Goal: Information Seeking & Learning: Check status

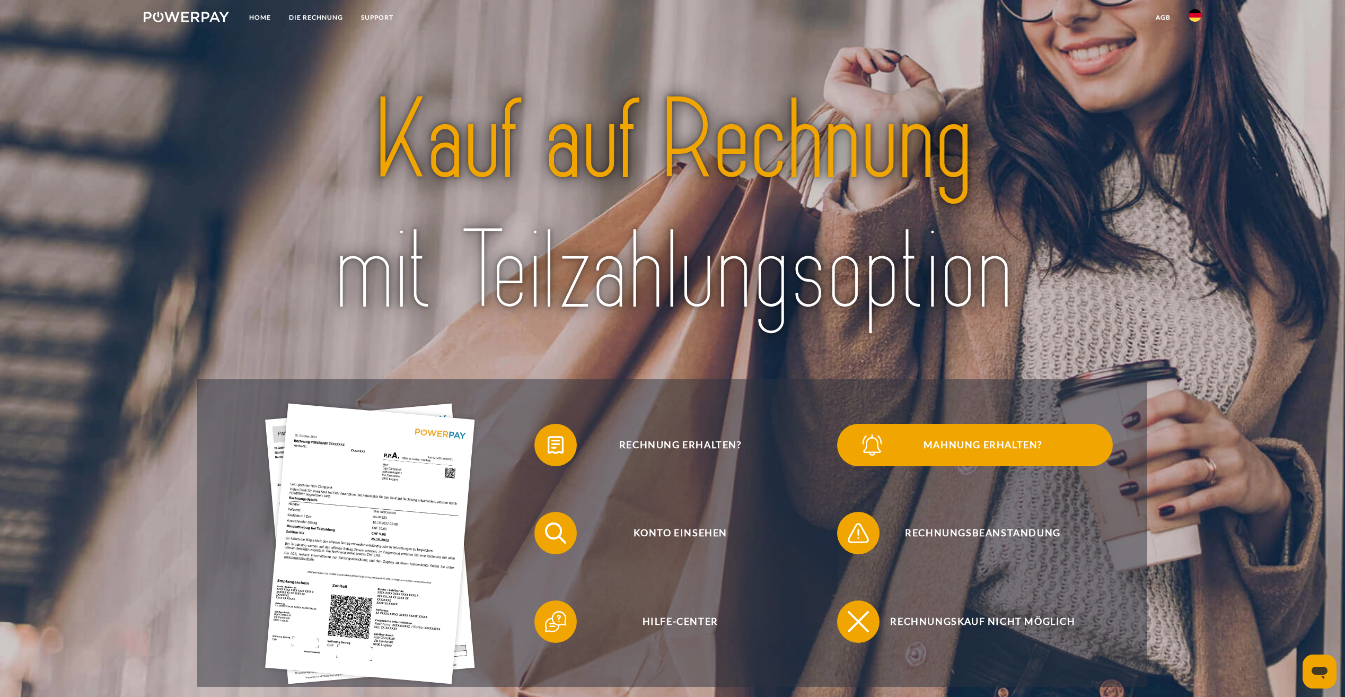
click at [952, 453] on span "Mahnung erhalten?" at bounding box center [983, 445] width 260 height 42
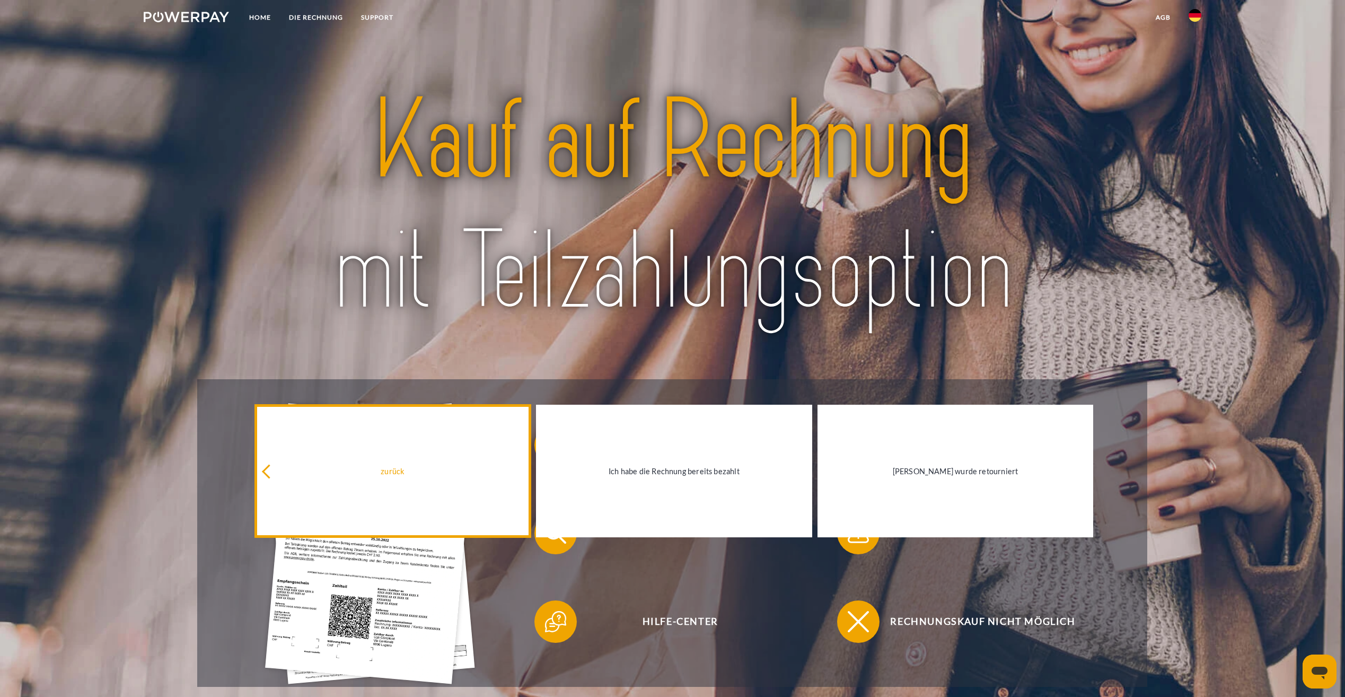
click at [397, 469] on div "zurück" at bounding box center [393, 471] width 264 height 14
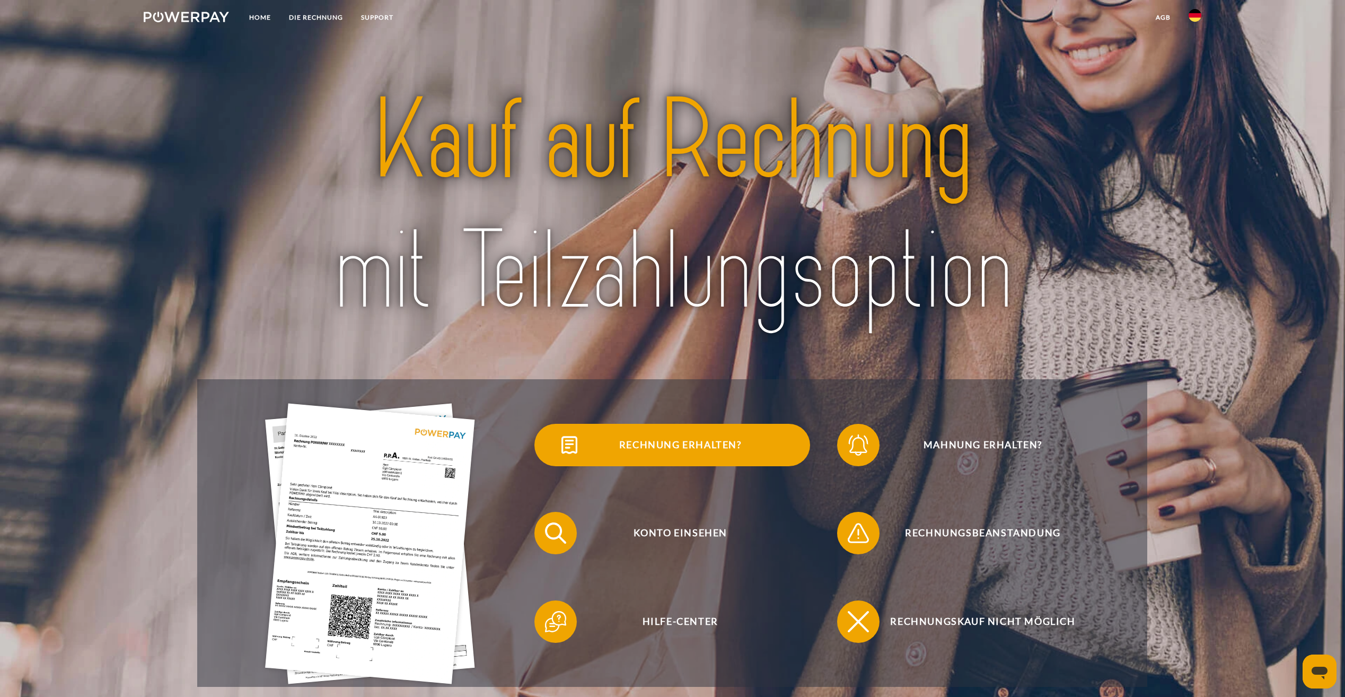
click at [634, 454] on span "Rechnung erhalten?" at bounding box center [680, 445] width 260 height 42
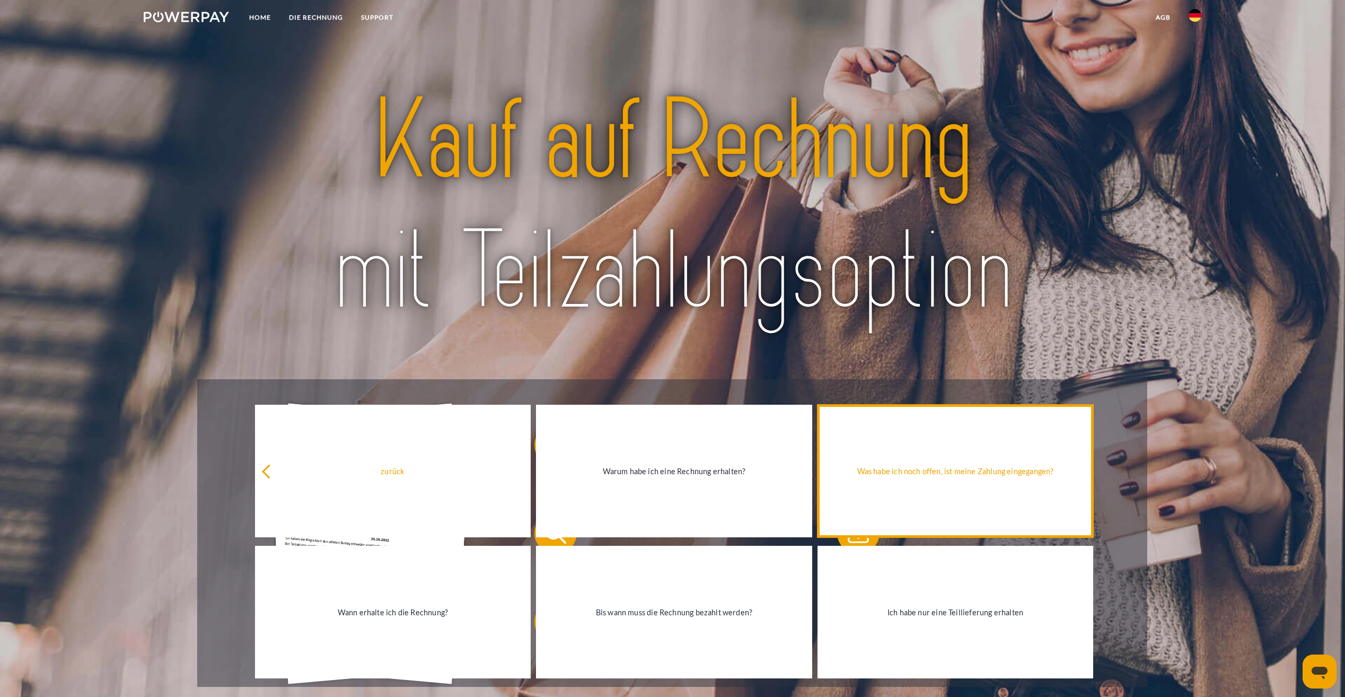
click at [1001, 471] on div "Was habe ich noch offen, ist meine Zahlung eingegangen?" at bounding box center [956, 471] width 264 height 14
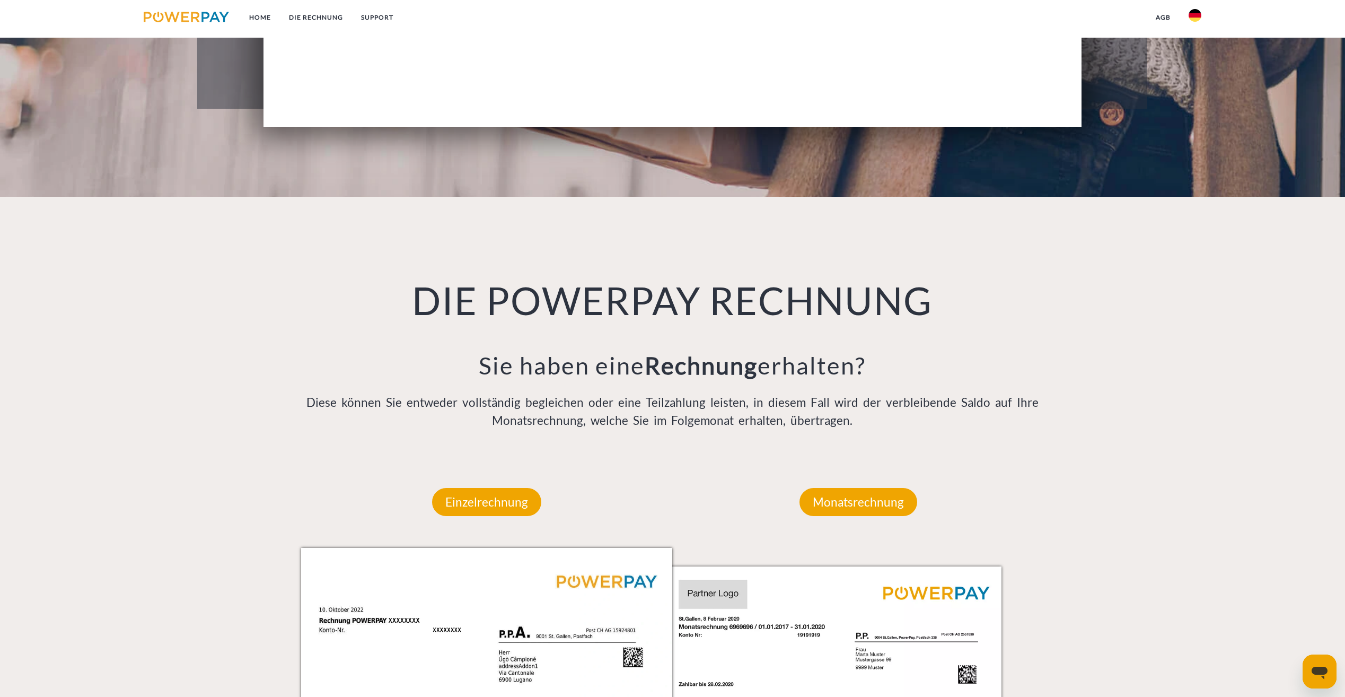
scroll to position [583, 0]
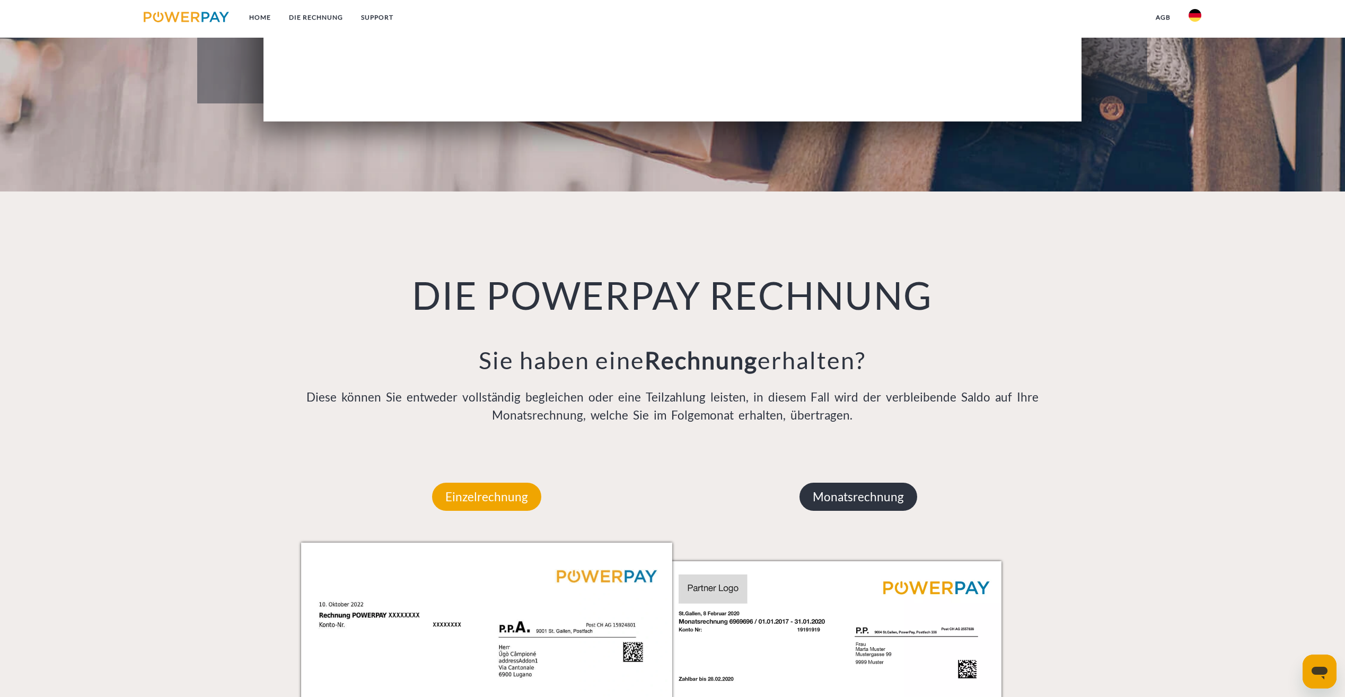
click at [845, 498] on p "Monatsrechnung" at bounding box center [859, 497] width 118 height 29
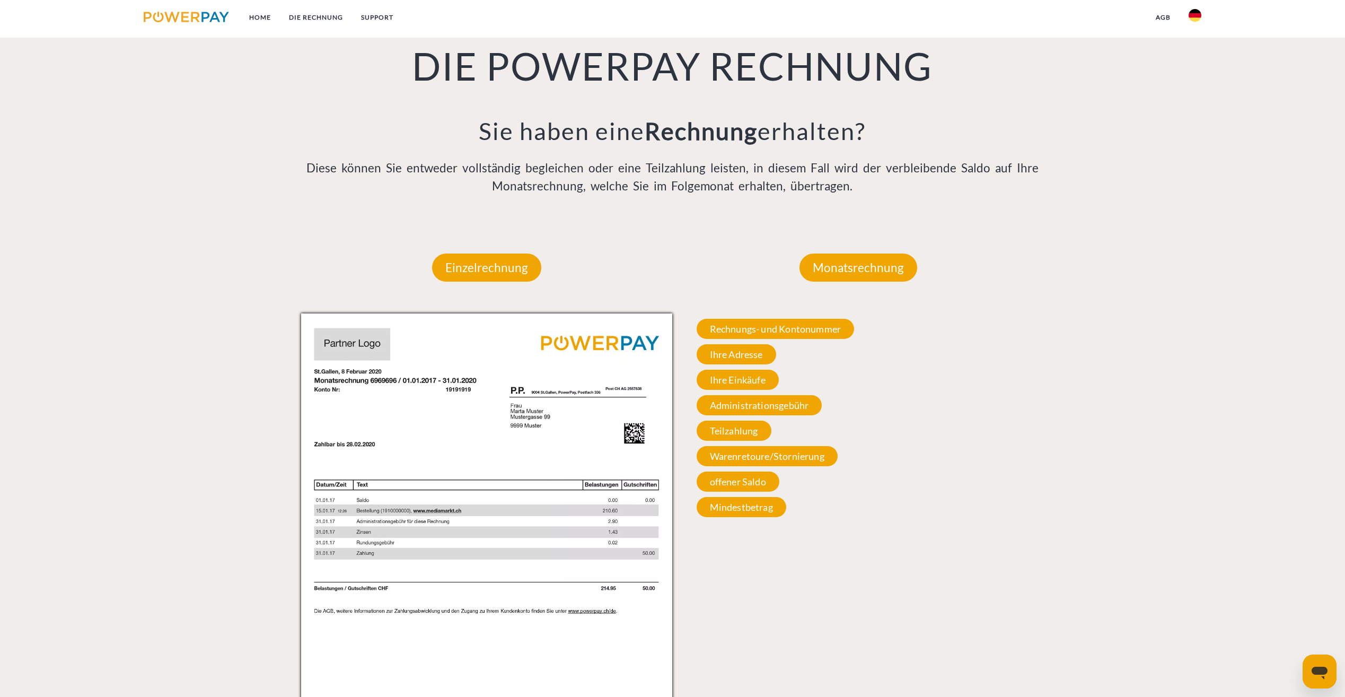
scroll to position [849, 0]
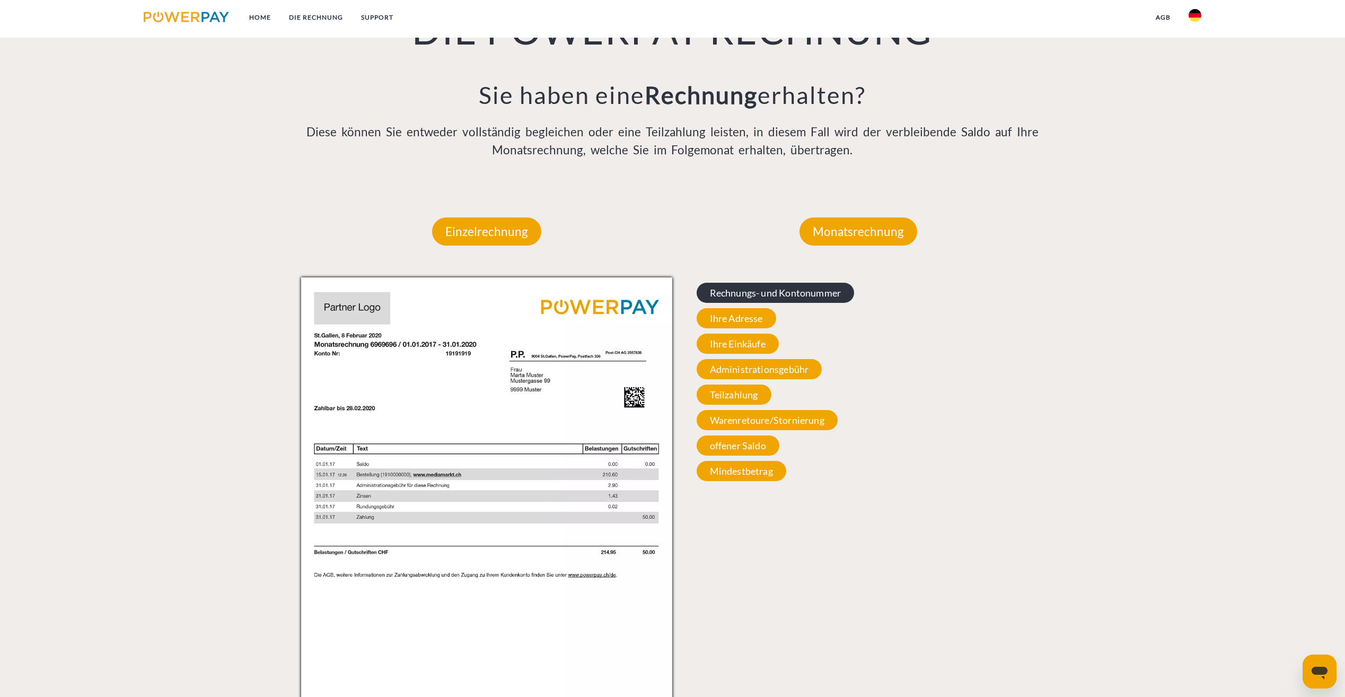
click at [751, 293] on span "Rechnungs- und Kontonummer" at bounding box center [776, 293] width 158 height 20
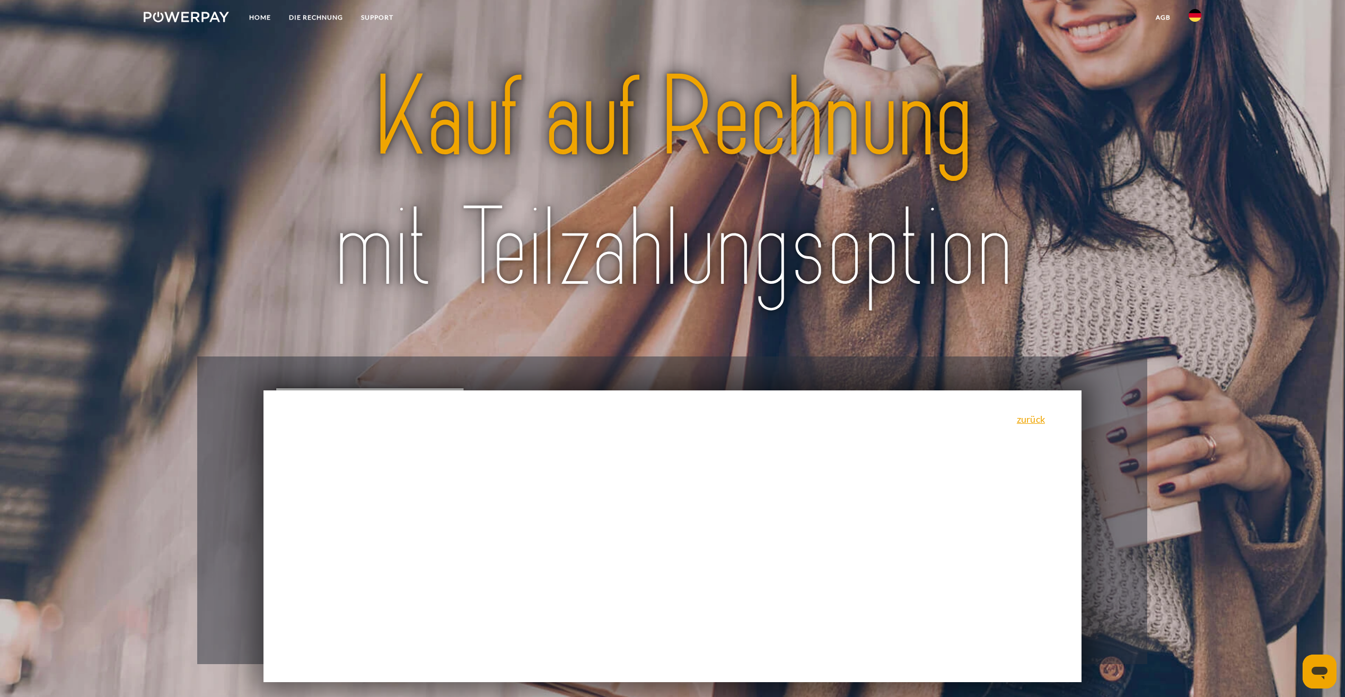
scroll to position [0, 0]
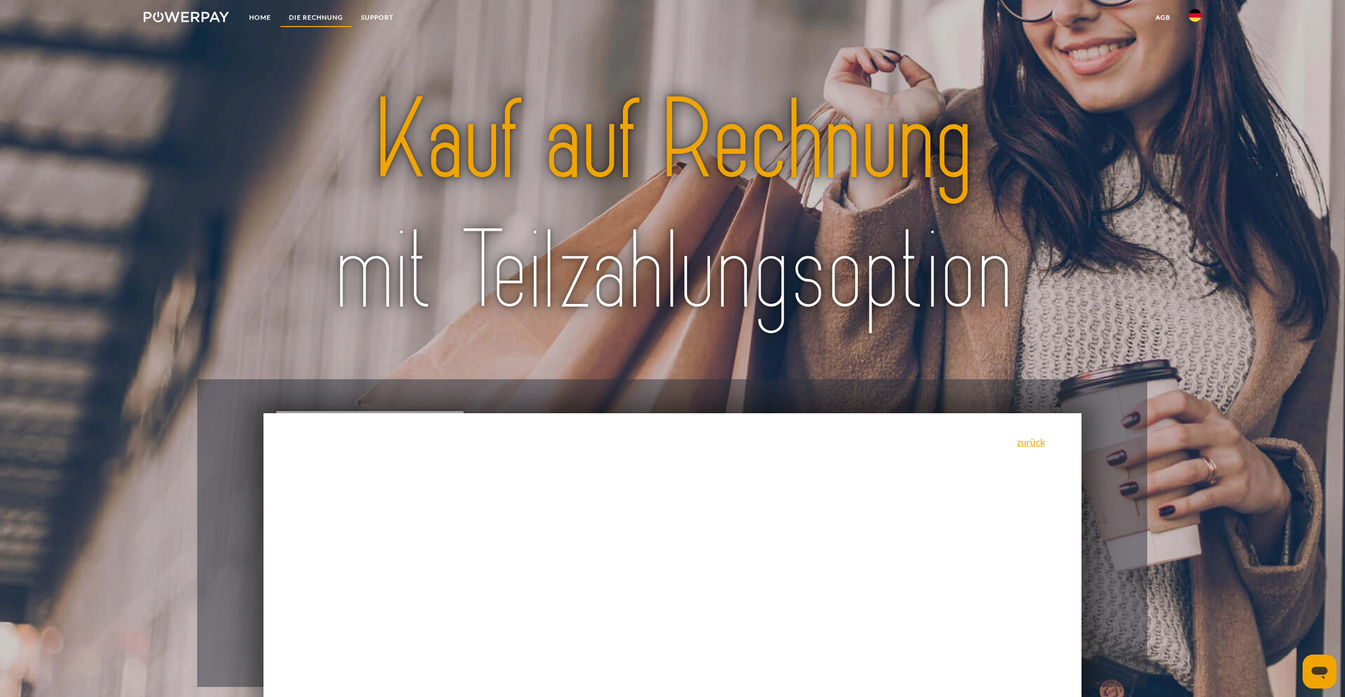
click at [303, 16] on link "DIE RECHNUNG" at bounding box center [316, 17] width 72 height 19
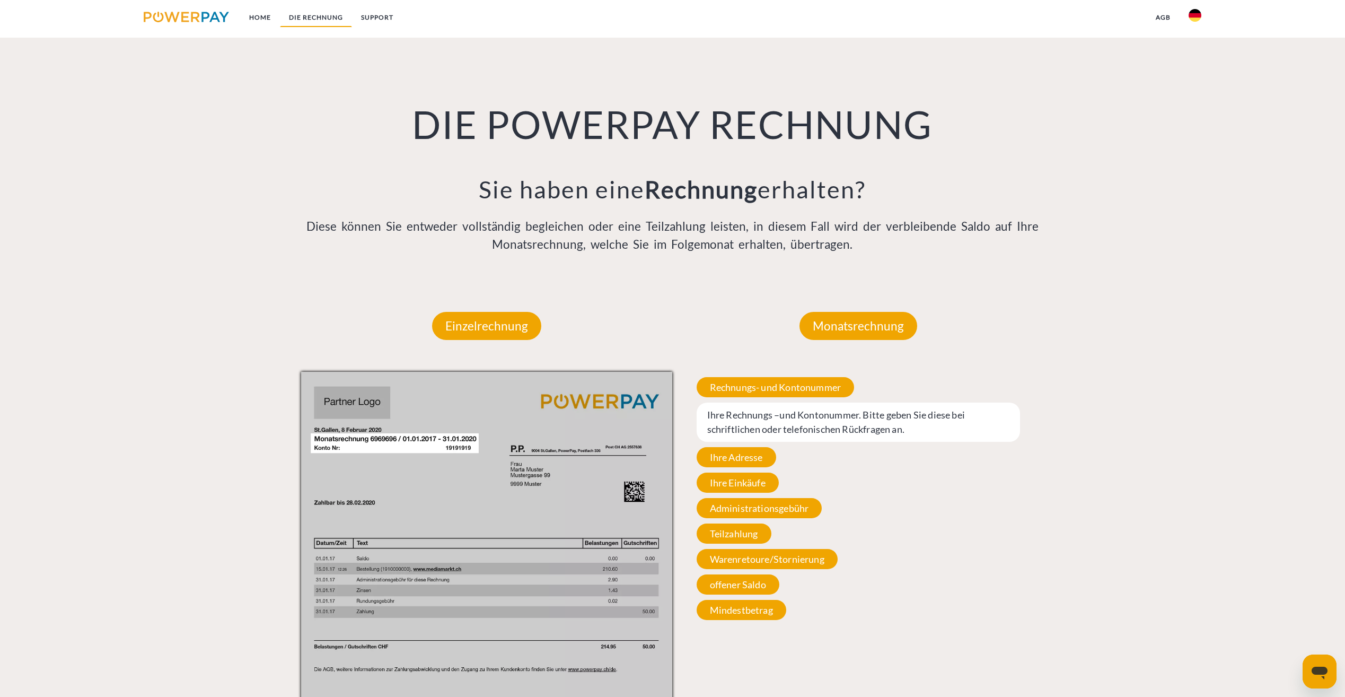
scroll to position [775, 0]
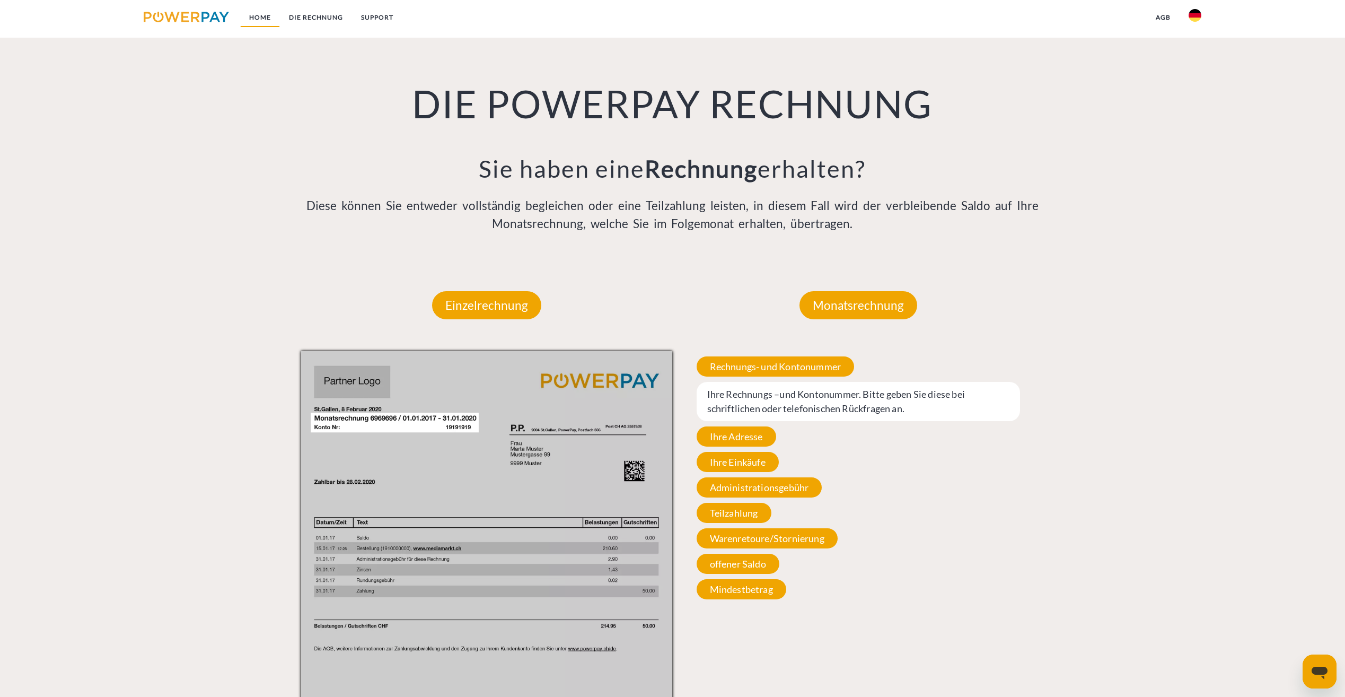
click at [256, 16] on link "Home" at bounding box center [260, 17] width 40 height 19
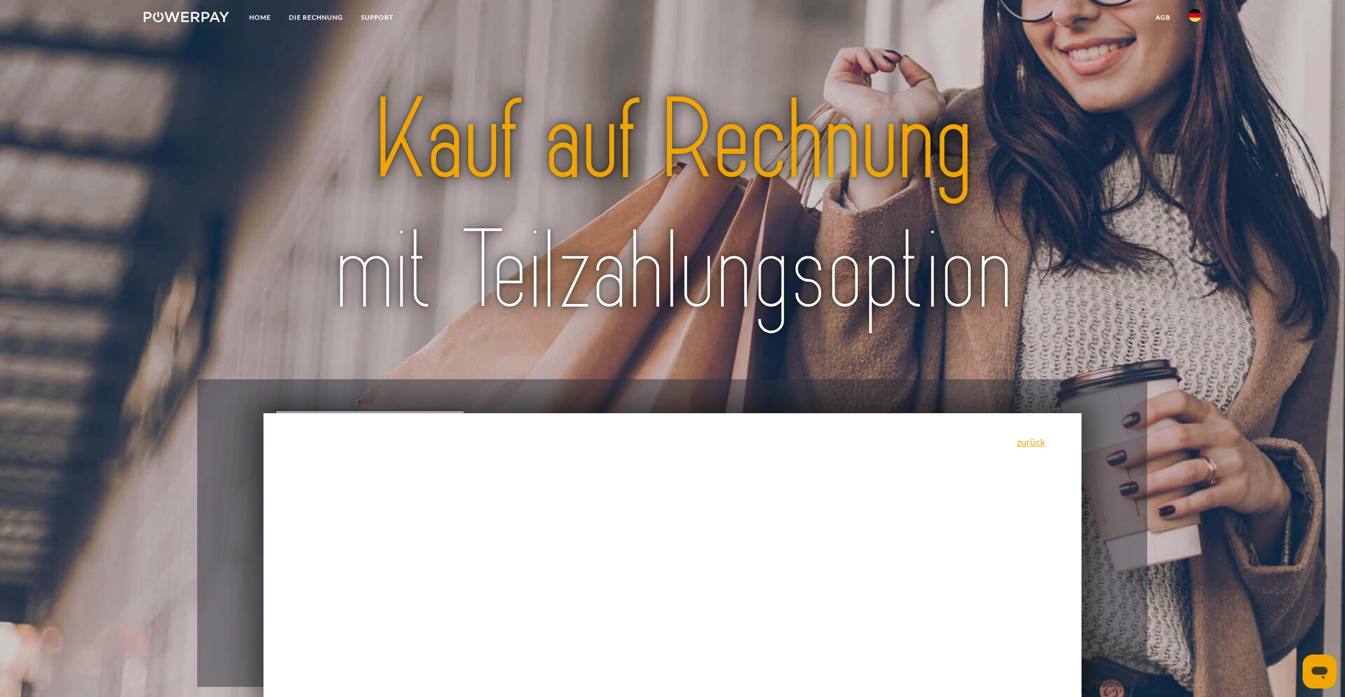
click at [174, 12] on img at bounding box center [186, 17] width 85 height 11
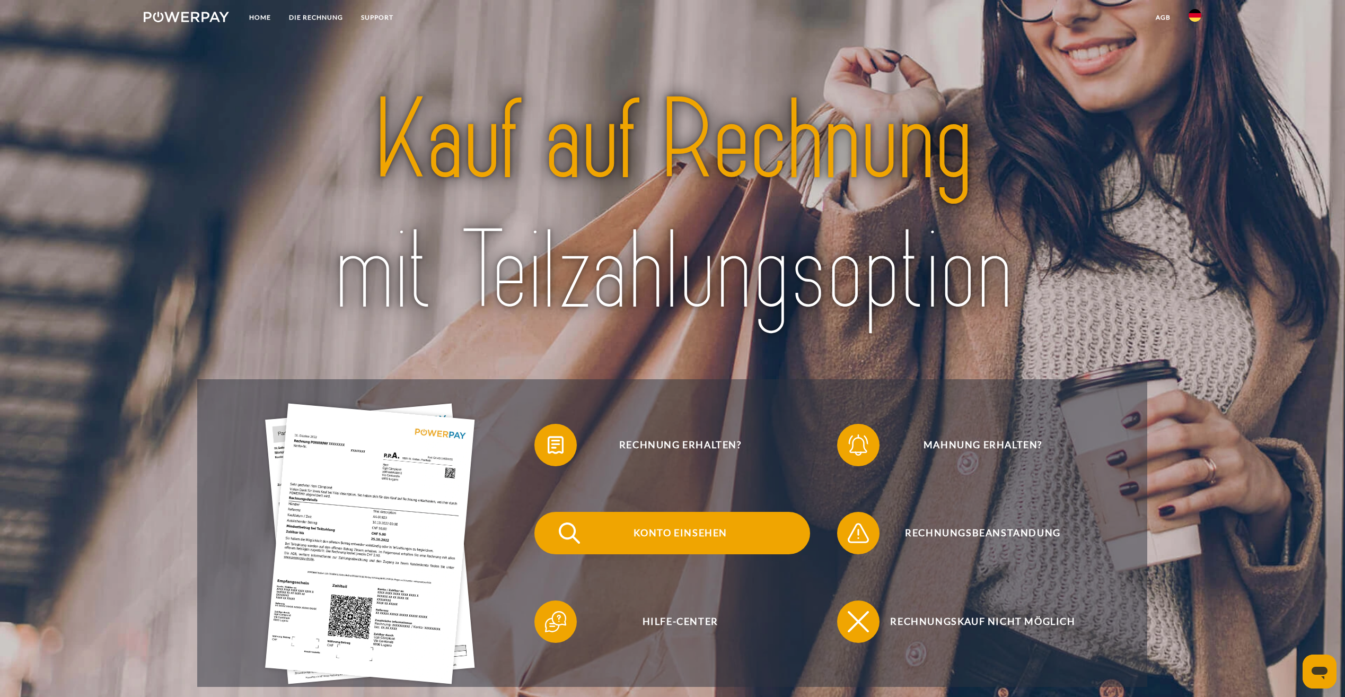
click at [664, 529] on span "Konto einsehen" at bounding box center [680, 533] width 260 height 42
